Goal: Browse casually

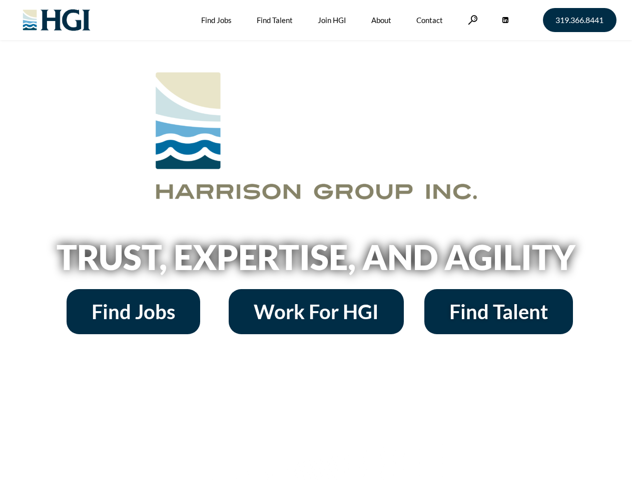
click at [316, 240] on h2 "Trust, Expertise, and Agility" at bounding box center [316, 257] width 571 height 34
click at [472, 20] on link at bounding box center [473, 20] width 10 height 10
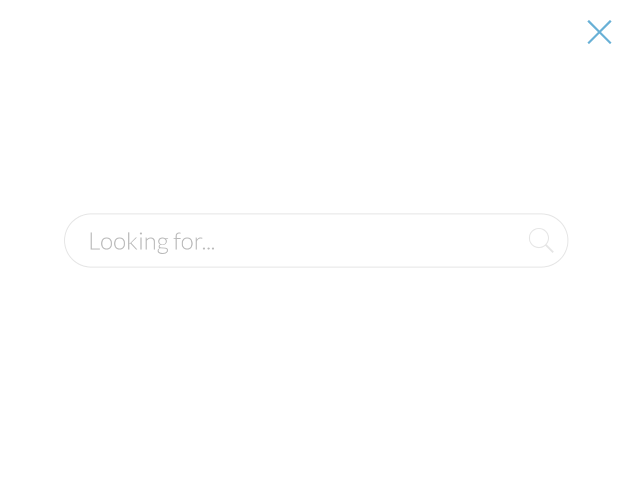
click at [316, 260] on h2 "Trust, Expertise, and Agility" at bounding box center [316, 257] width 571 height 34
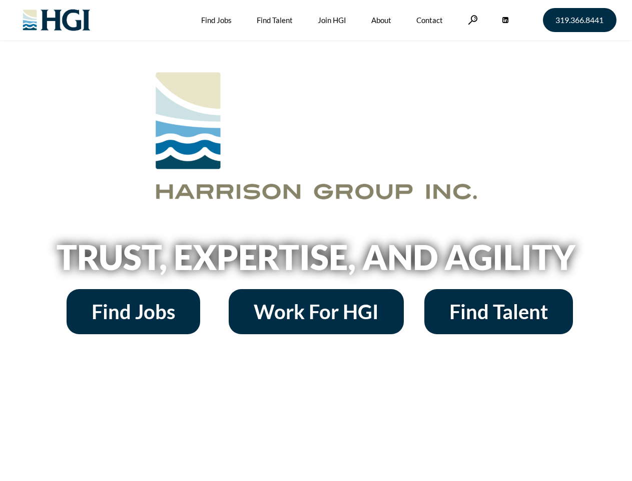
click at [316, 240] on h2 "Trust, Expertise, and Agility" at bounding box center [316, 257] width 571 height 34
click at [472, 20] on link at bounding box center [473, 20] width 10 height 10
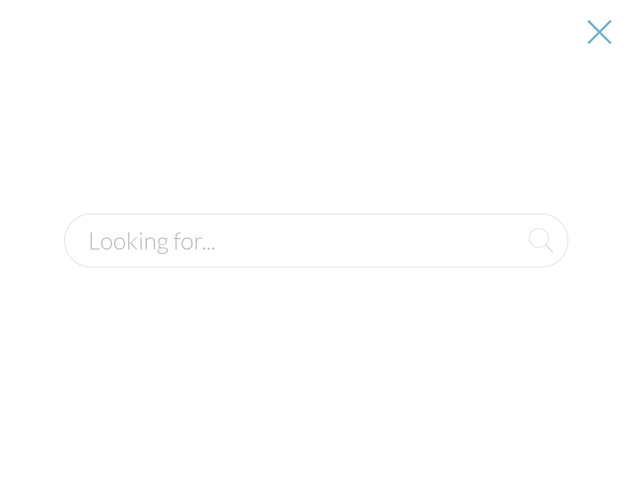
click at [316, 260] on h2 "Trust, Expertise, and Agility" at bounding box center [316, 257] width 571 height 34
